Goal: Transaction & Acquisition: Purchase product/service

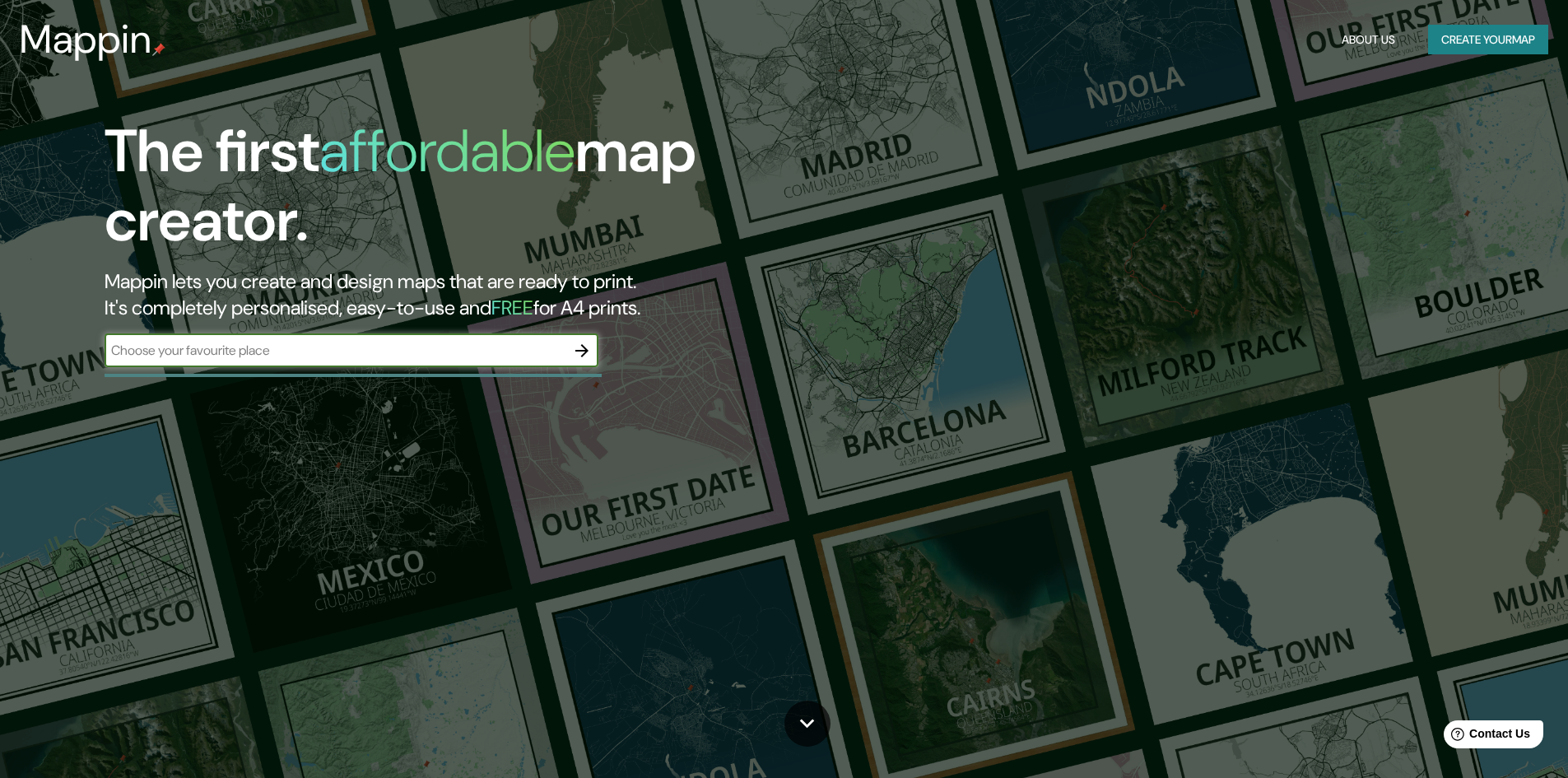
click at [1481, 32] on button "Create your map" at bounding box center [1488, 40] width 120 height 31
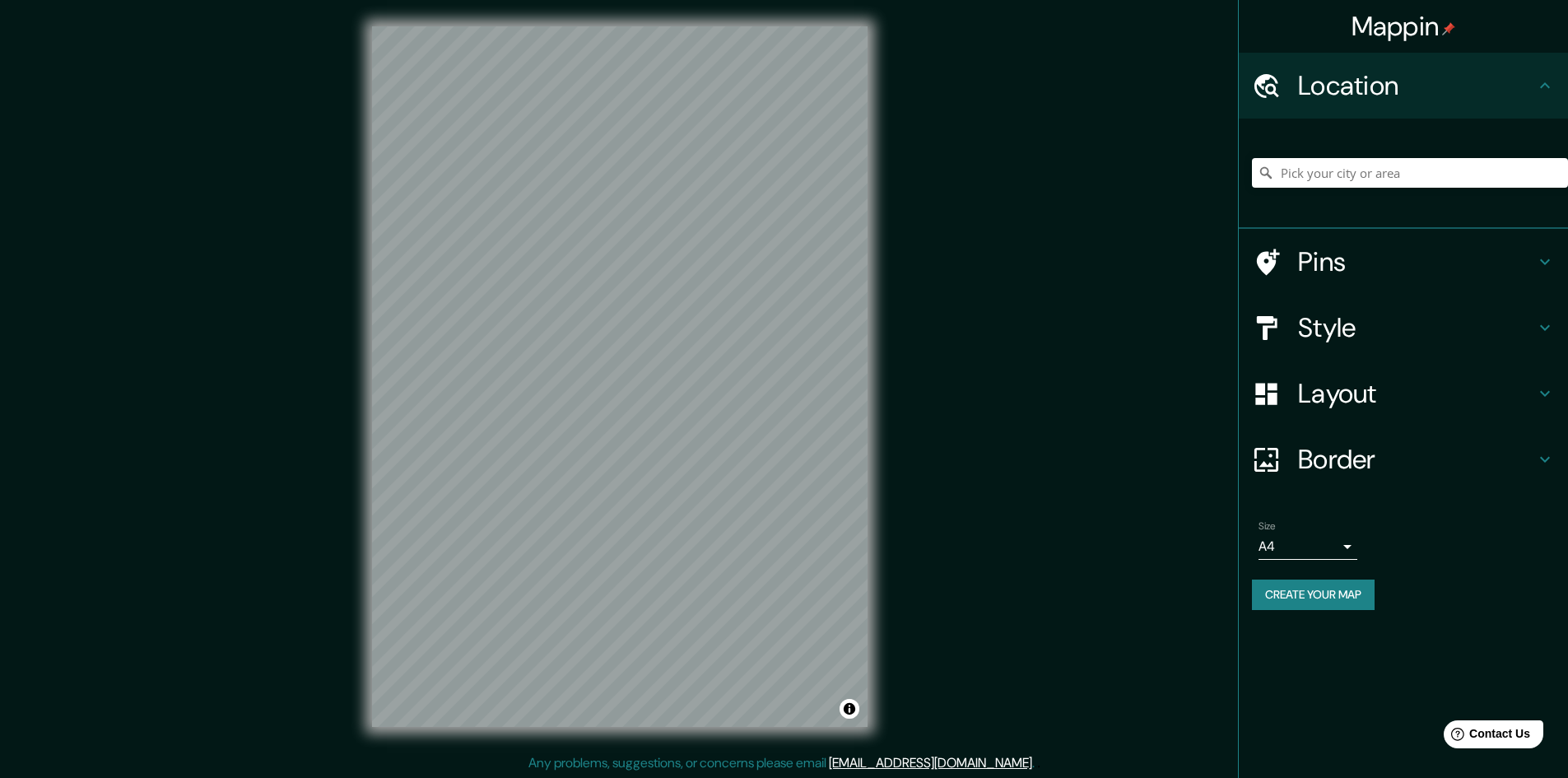
click at [1464, 314] on h4 "Style" at bounding box center [1417, 328] width 237 height 33
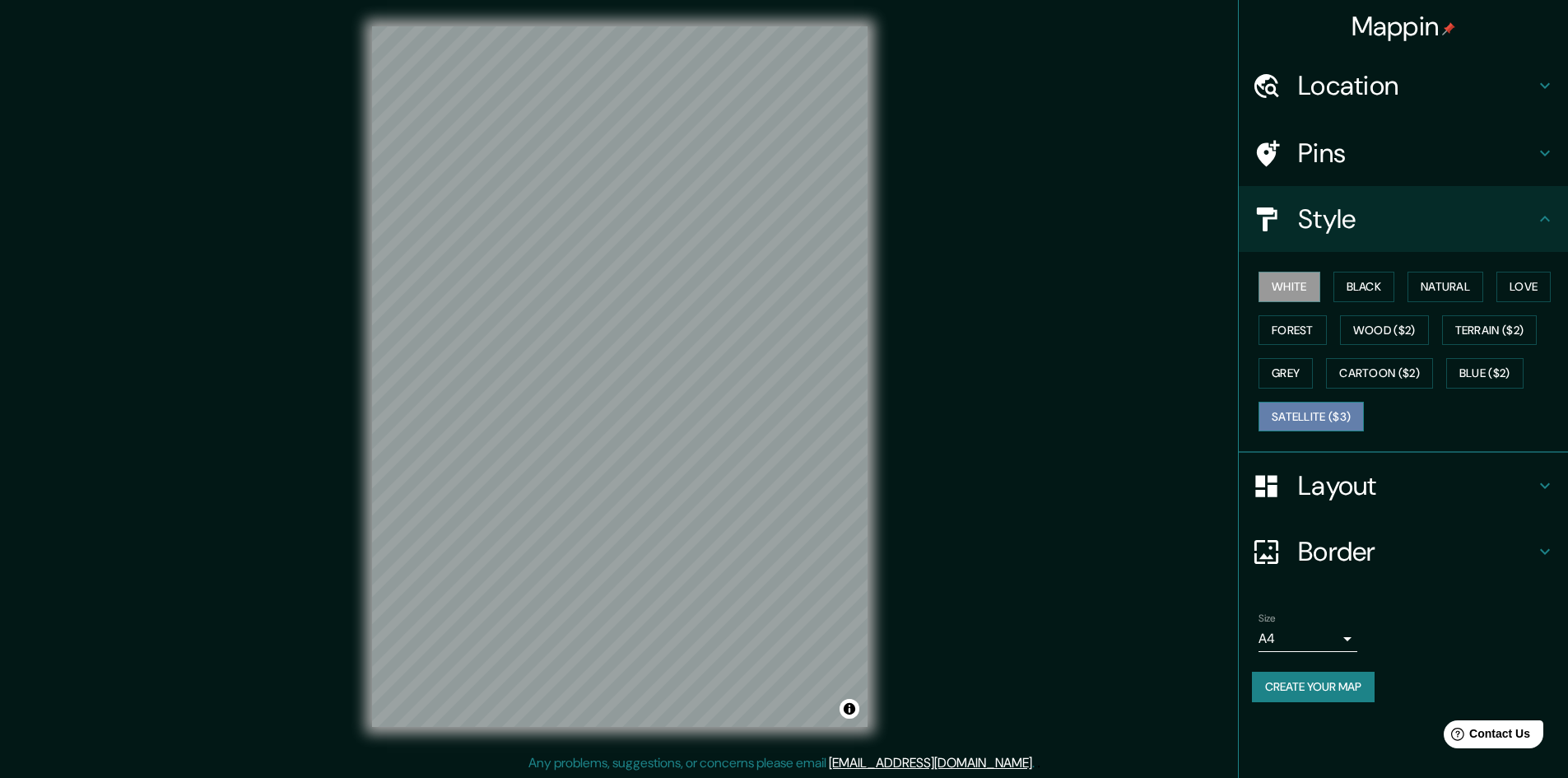
click at [1344, 416] on button "Satellite ($3)" at bounding box center [1311, 417] width 105 height 31
click at [1463, 336] on button "Terrain ($2)" at bounding box center [1489, 331] width 95 height 31
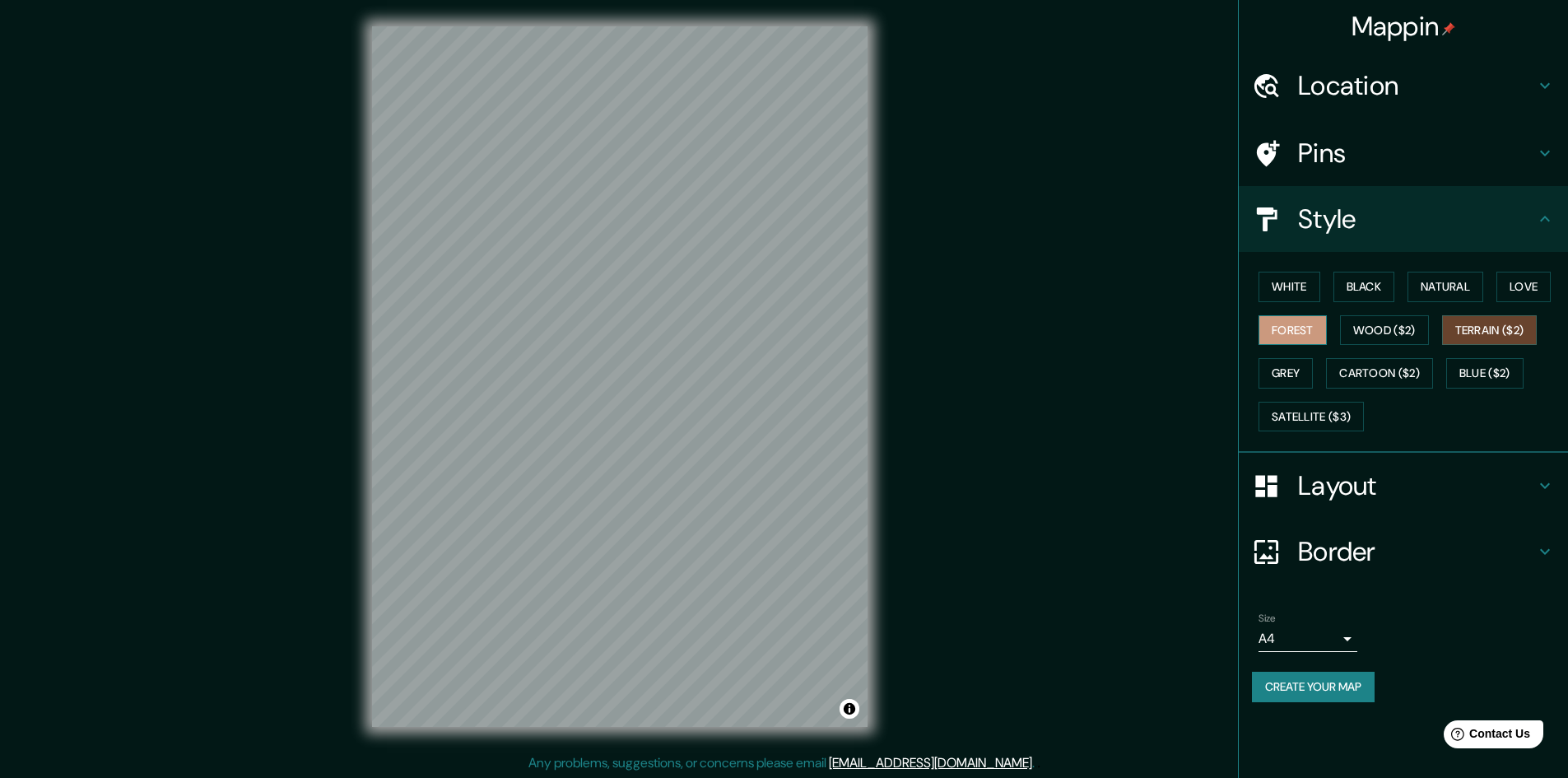
click at [1310, 334] on button "Forest" at bounding box center [1292, 331] width 68 height 31
click at [1286, 377] on button "Grey" at bounding box center [1286, 373] width 54 height 31
click at [1488, 335] on button "Terrain ($2)" at bounding box center [1489, 331] width 95 height 31
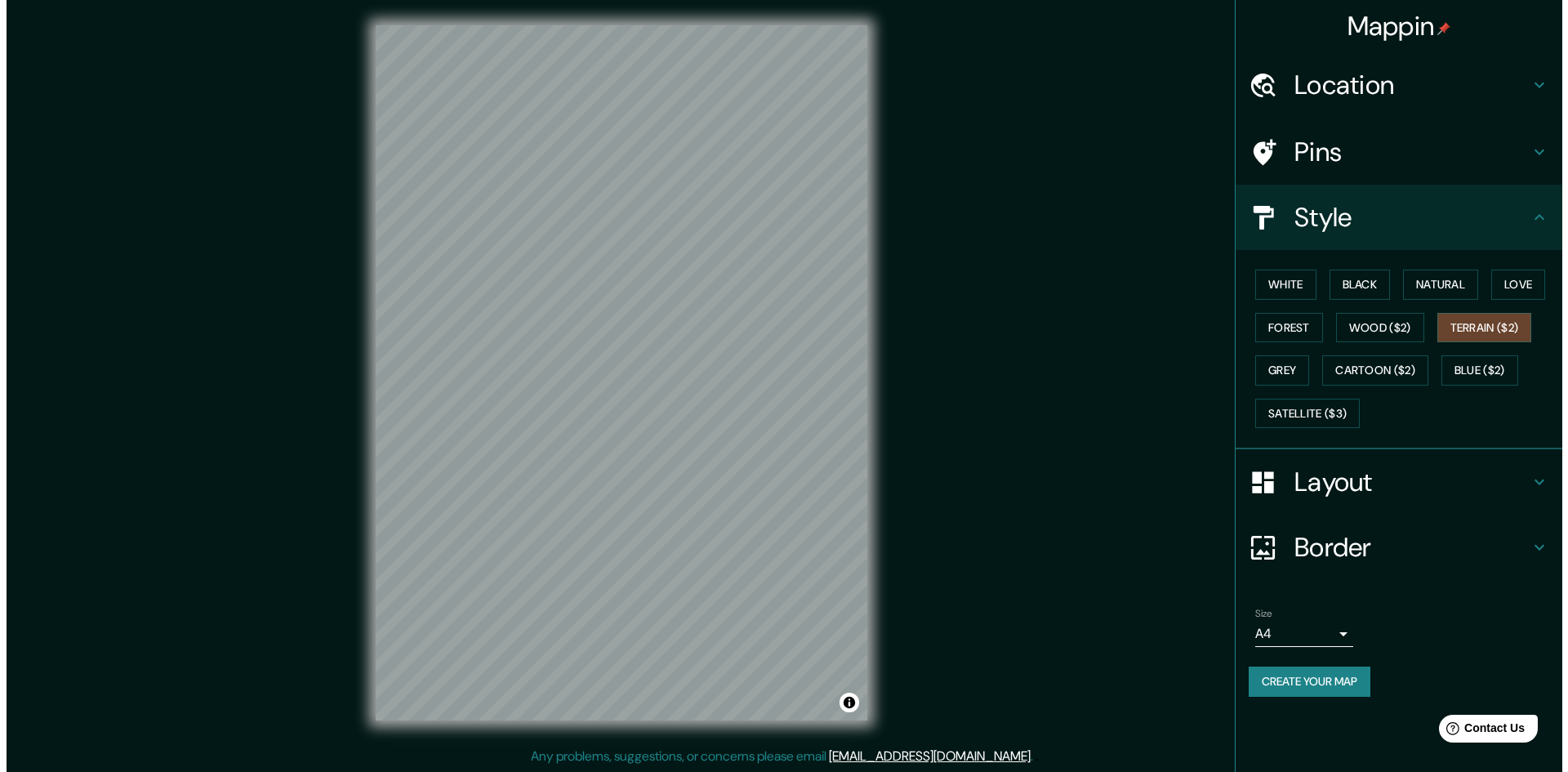
scroll to position [2, 0]
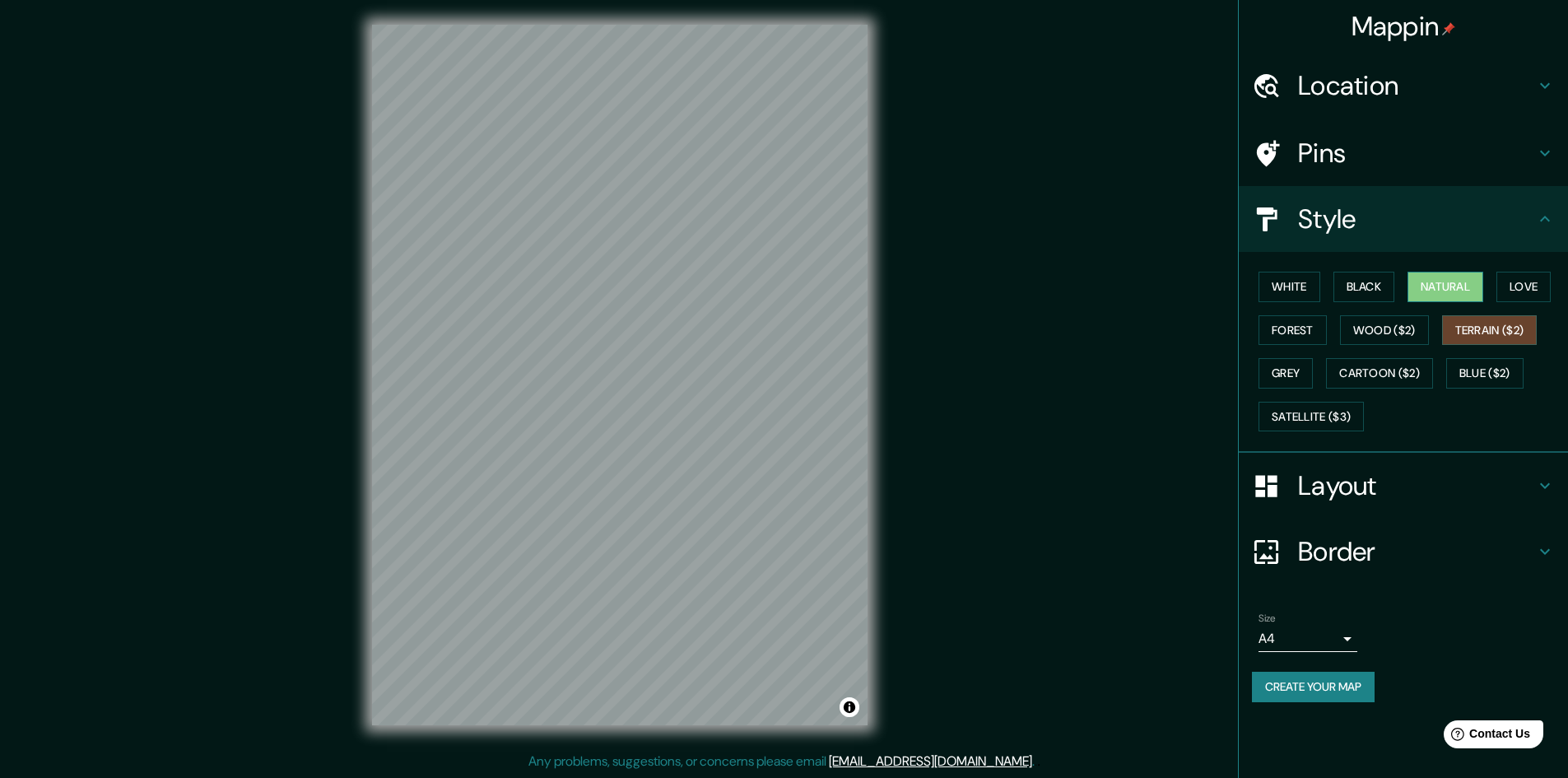
click at [1446, 287] on button "Natural" at bounding box center [1445, 287] width 76 height 31
click at [1297, 425] on button "Satellite ($3)" at bounding box center [1311, 417] width 105 height 31
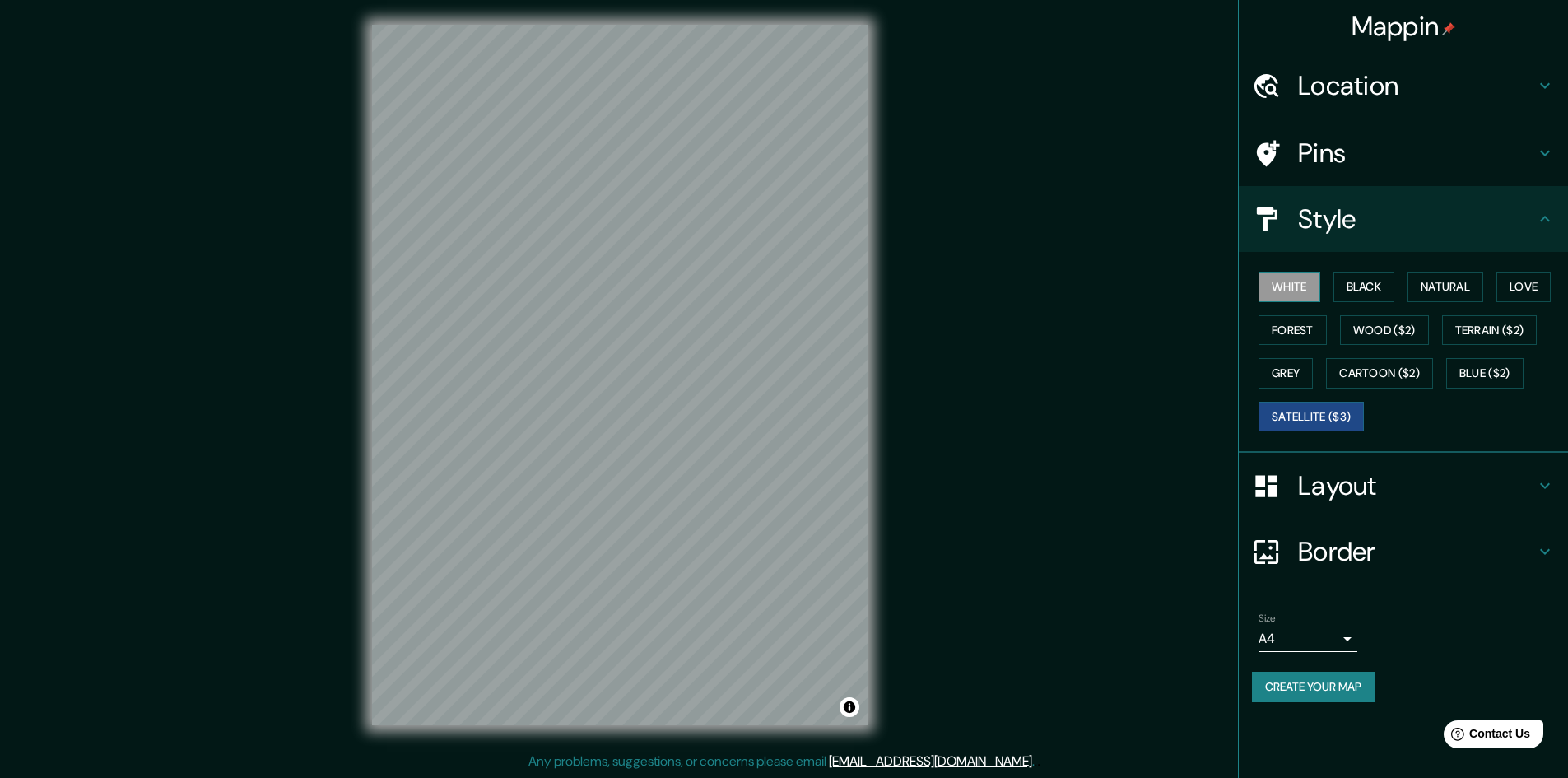
click at [1281, 287] on button "White" at bounding box center [1289, 287] width 62 height 31
click at [1389, 371] on button "Cartoon ($2)" at bounding box center [1379, 373] width 107 height 31
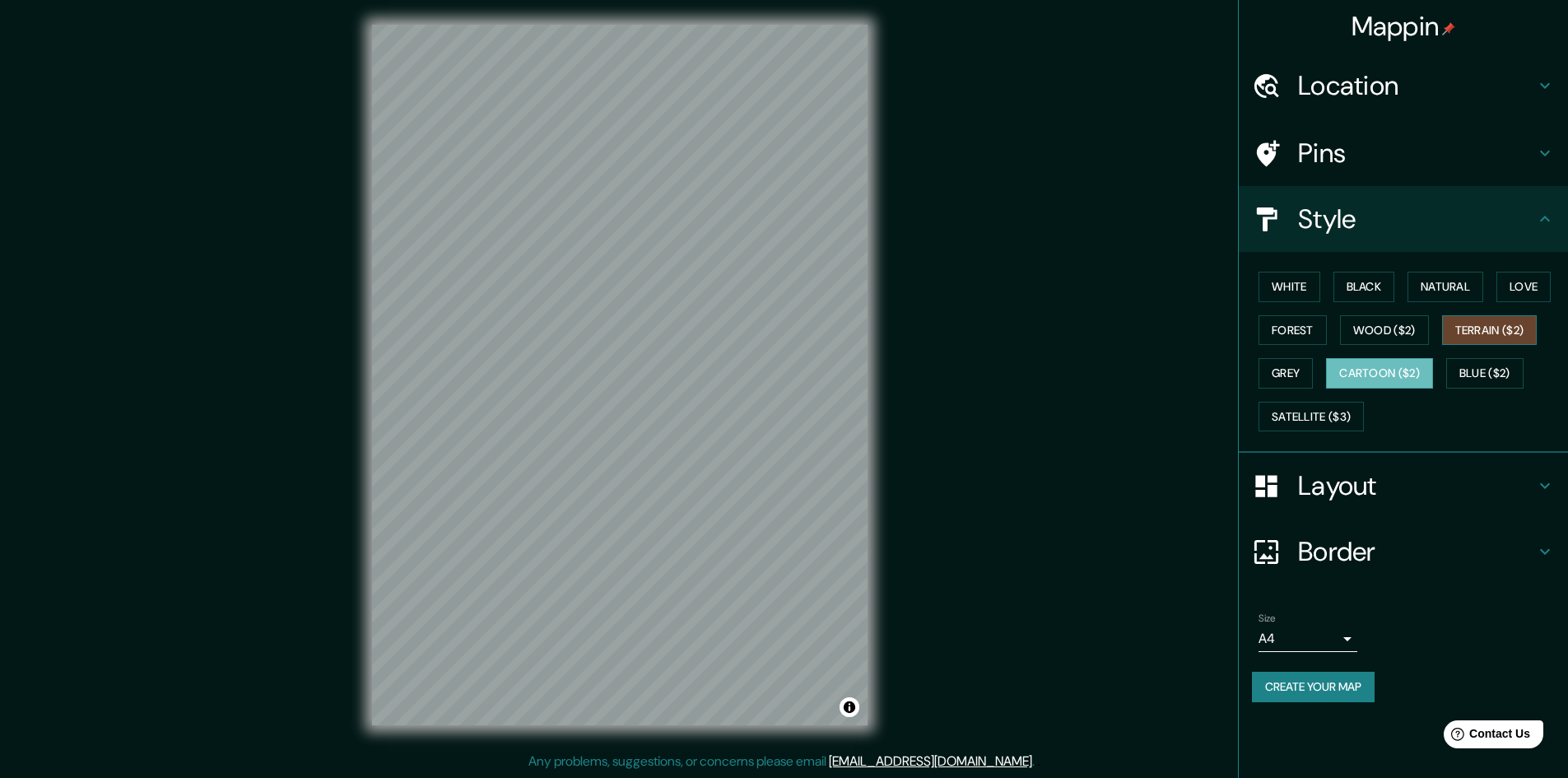
click at [1474, 323] on button "Terrain ($2)" at bounding box center [1489, 331] width 95 height 31
click at [1277, 369] on button "Grey" at bounding box center [1286, 373] width 54 height 31
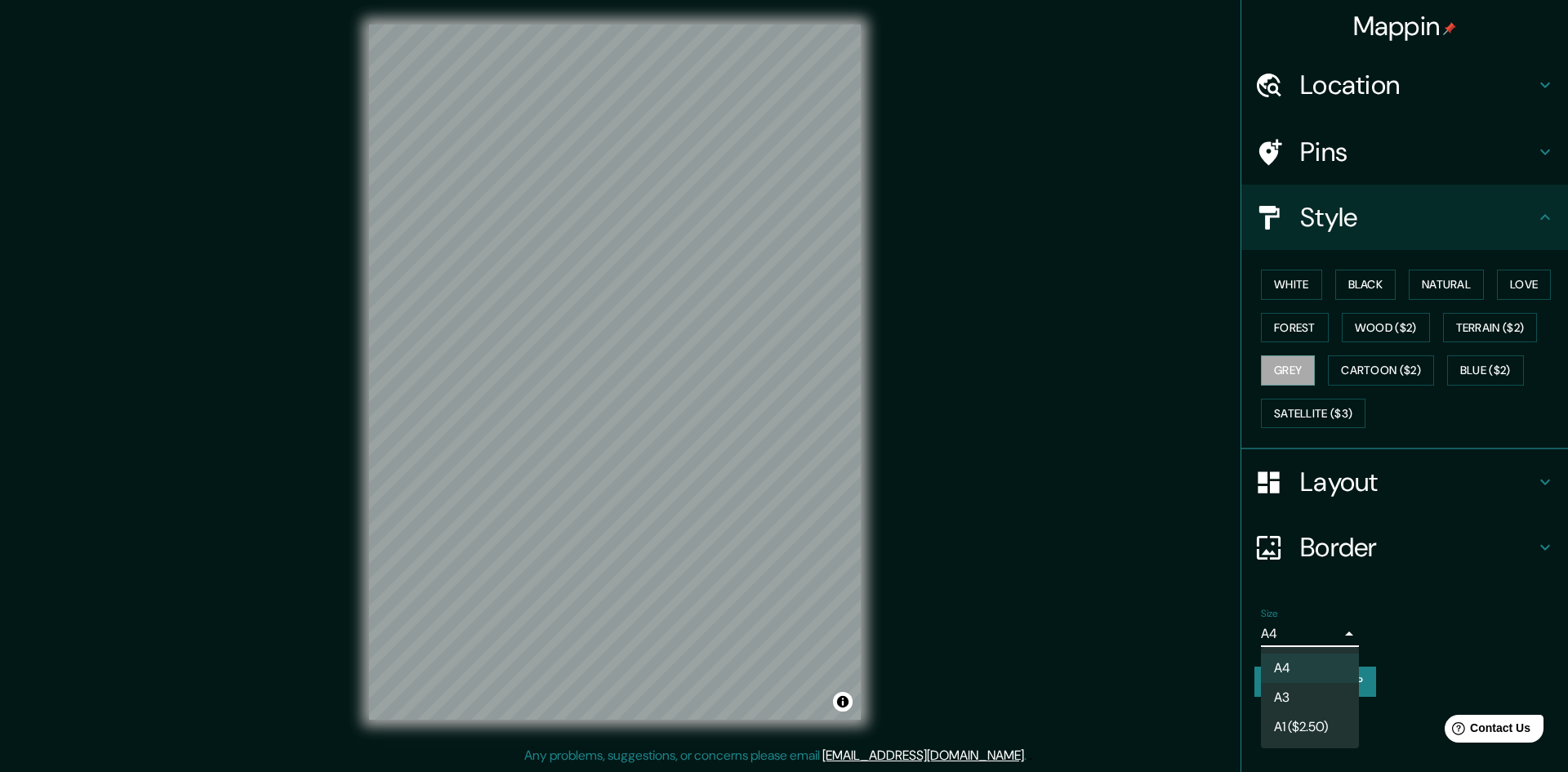
click at [1338, 634] on body "Mappin Location Pins Style White Black Natural Love Forest Wood ($2) Terrain ($…" at bounding box center [784, 384] width 1568 height 772
